Goal: Contribute content

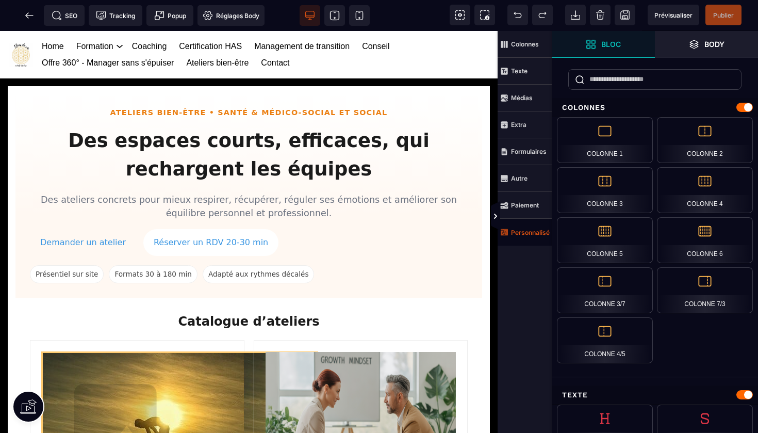
click at [529, 235] on strong "Personnalisé" at bounding box center [530, 232] width 39 height 8
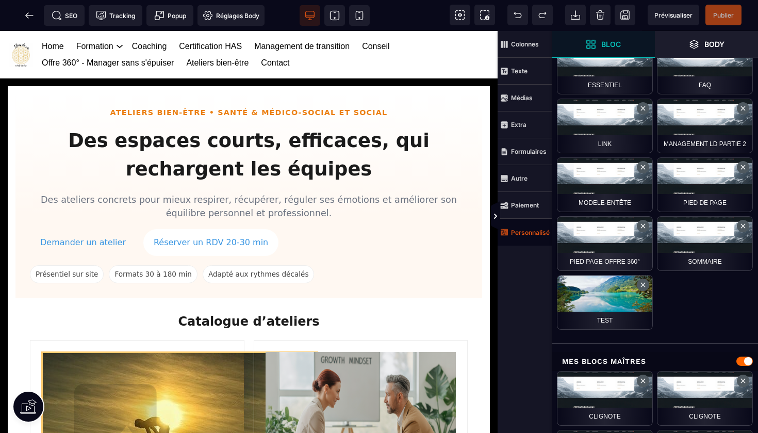
scroll to position [568, 0]
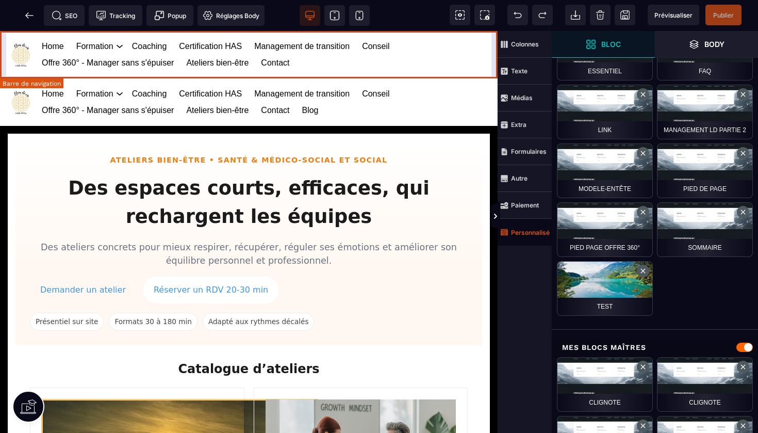
click at [494, 46] on div "Home Formation Management et leadership Gestion des risques en santé Management…" at bounding box center [249, 54] width 498 height 47
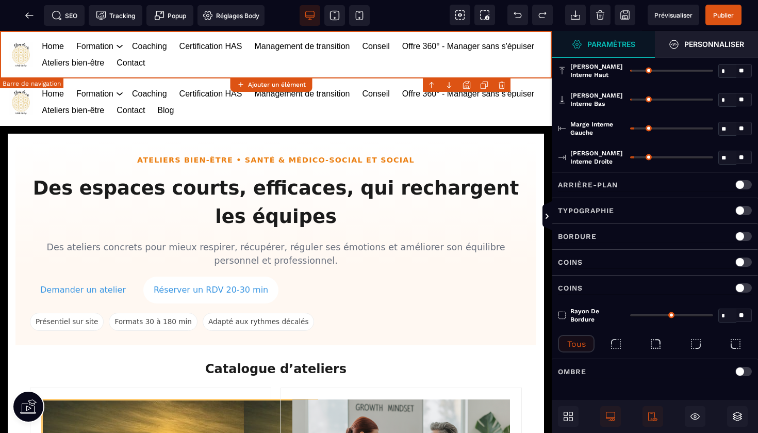
scroll to position [0, 0]
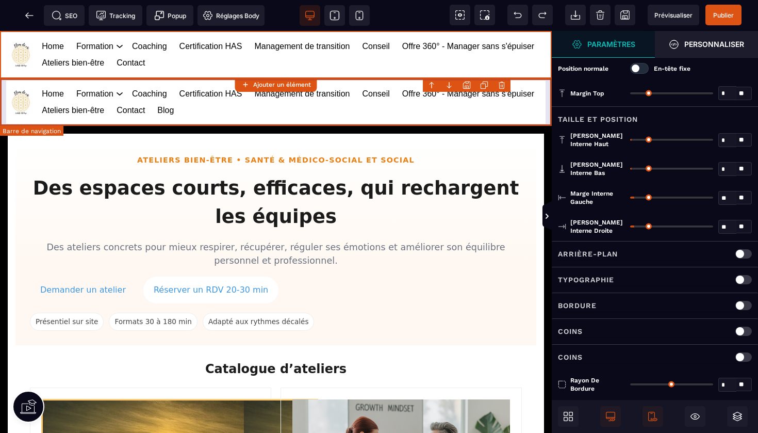
click at [501, 81] on body "B I U S A ******* Ajouter un élément" at bounding box center [379, 216] width 758 height 433
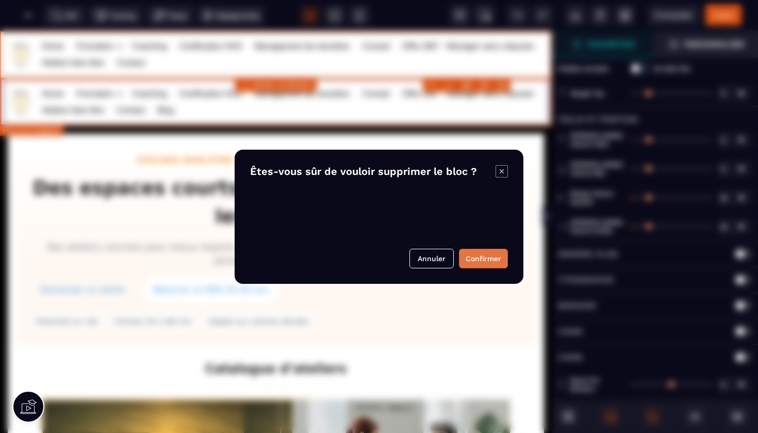
click at [482, 260] on button "Confirmer" at bounding box center [483, 259] width 49 height 20
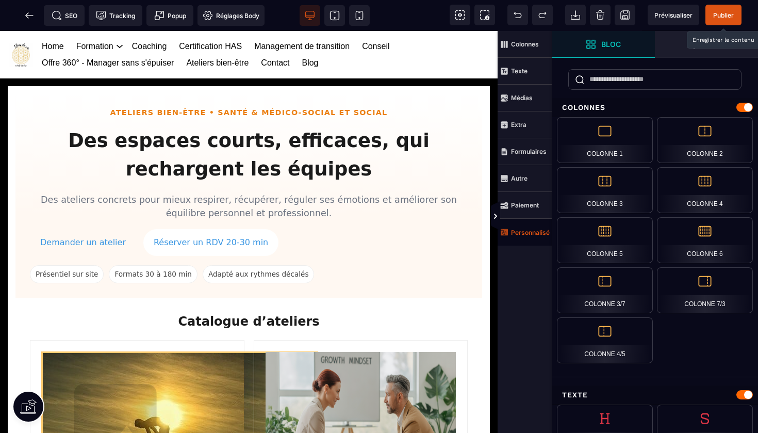
click at [723, 12] on span "Publier" at bounding box center [723, 15] width 21 height 8
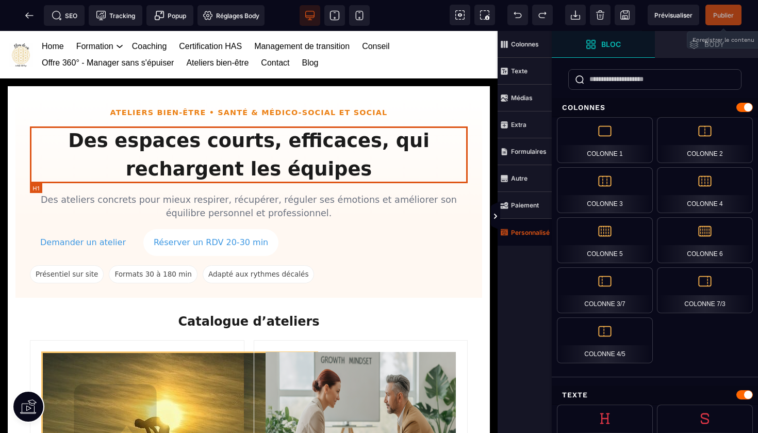
click at [210, 143] on h1 "Des espaces courts, efficaces, qui rechargent les équipes" at bounding box center [249, 154] width 438 height 57
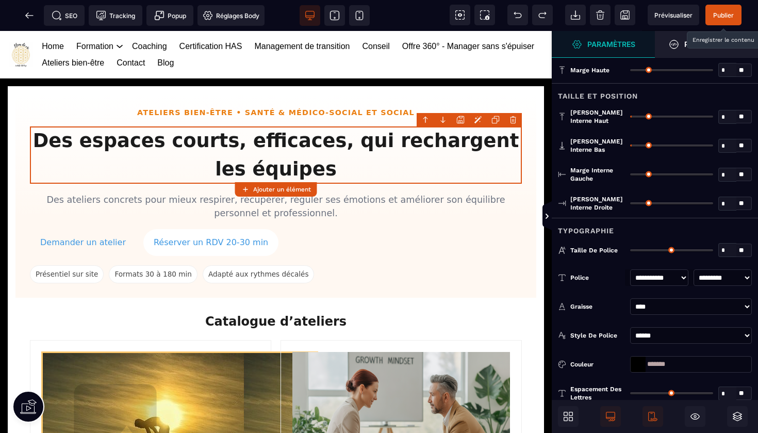
select select "***"
click at [724, 19] on span "Publier" at bounding box center [723, 15] width 21 height 8
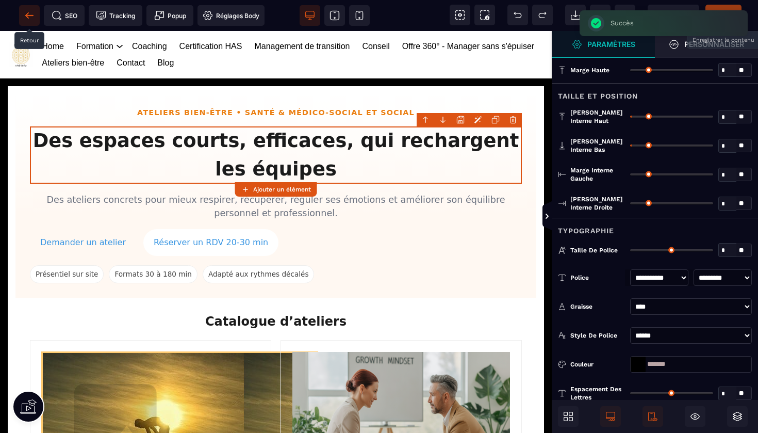
click at [26, 14] on icon at bounding box center [29, 15] width 10 height 10
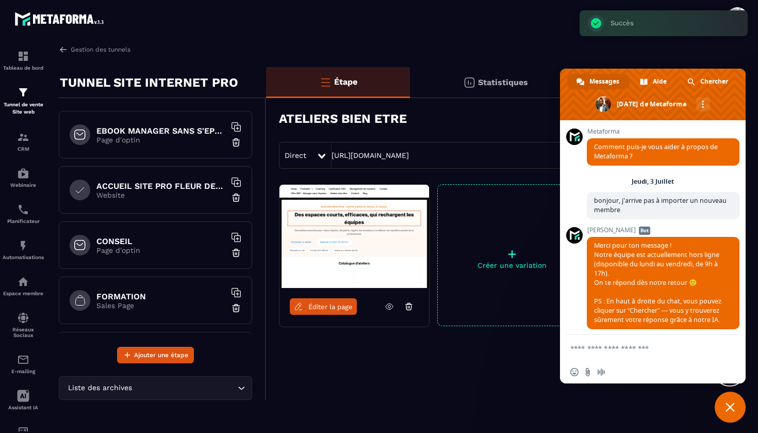
click at [135, 200] on div "ACCUEIL SITE PRO FLEUR DE VIE Website" at bounding box center [155, 189] width 193 height 47
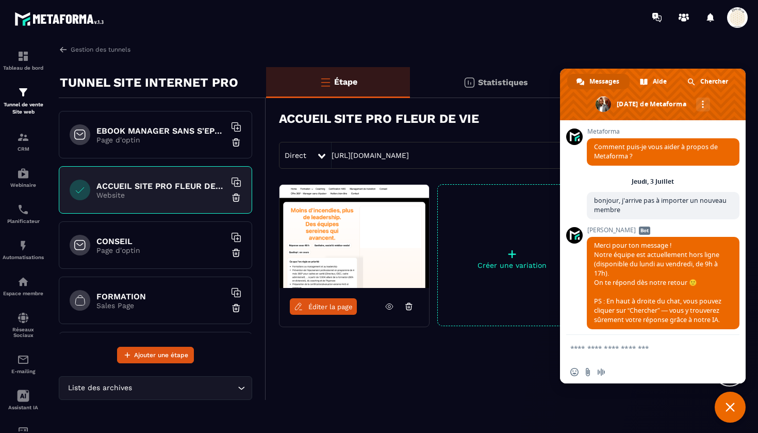
click at [154, 234] on div "CONSEIL Page d'optin" at bounding box center [155, 244] width 193 height 47
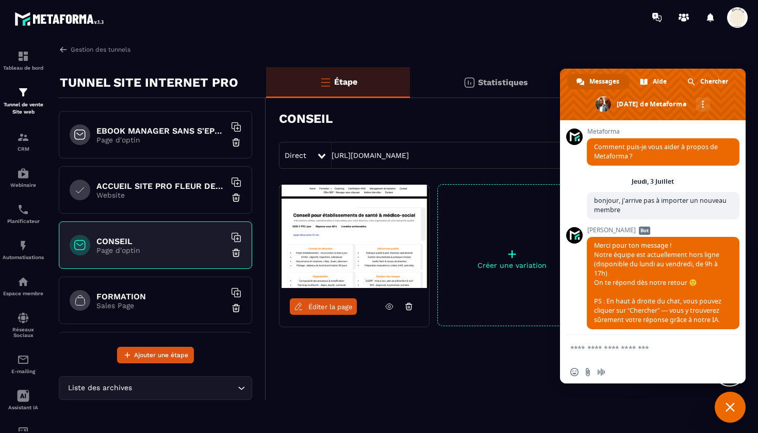
click at [171, 294] on h6 "FORMATION" at bounding box center [160, 296] width 129 height 10
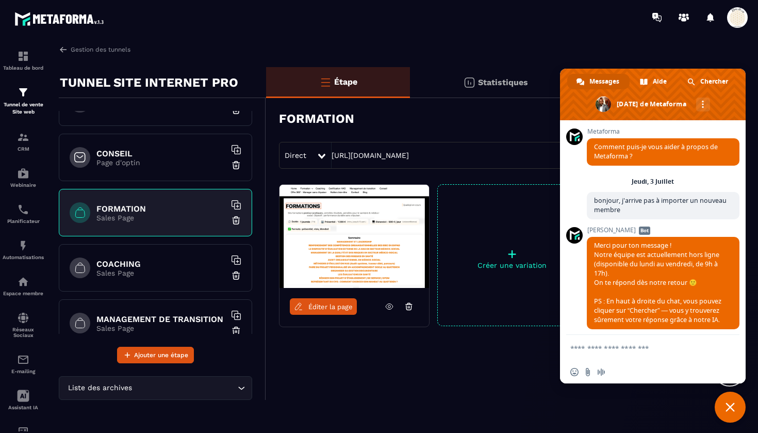
scroll to position [88, 0]
click at [161, 161] on p "Page d'optin" at bounding box center [160, 162] width 129 height 8
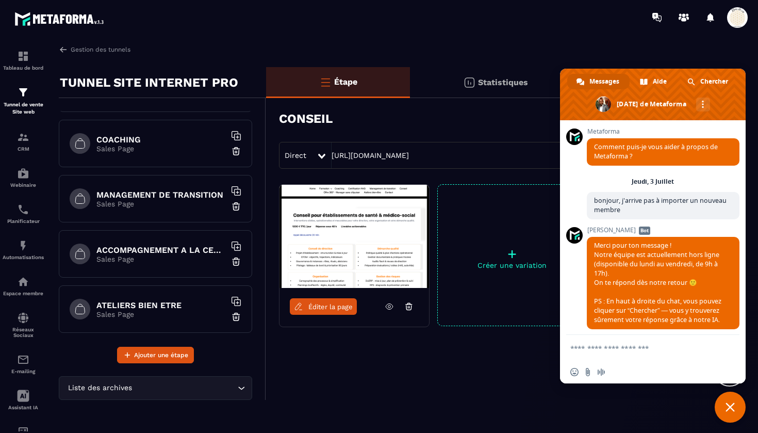
scroll to position [220, 0]
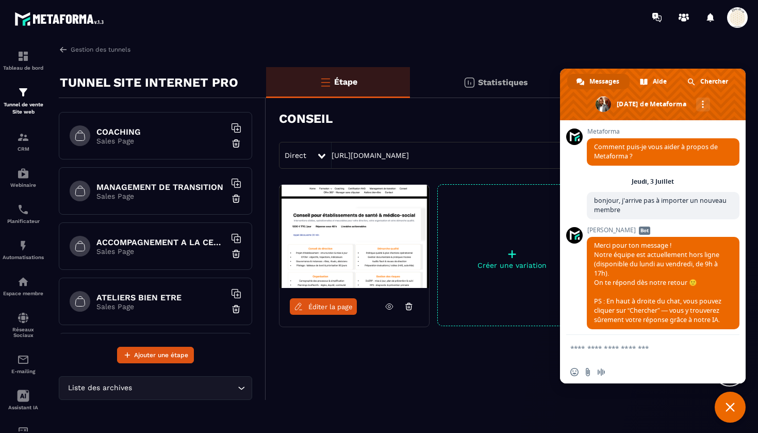
click at [157, 187] on h6 "MANAGEMENT DE TRANSITION" at bounding box center [160, 187] width 129 height 10
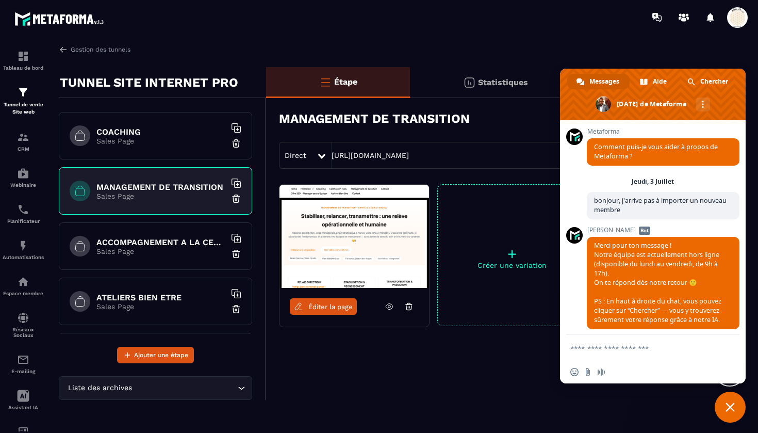
click at [315, 307] on span "Éditer la page" at bounding box center [330, 307] width 44 height 8
